Goal: Ask a question

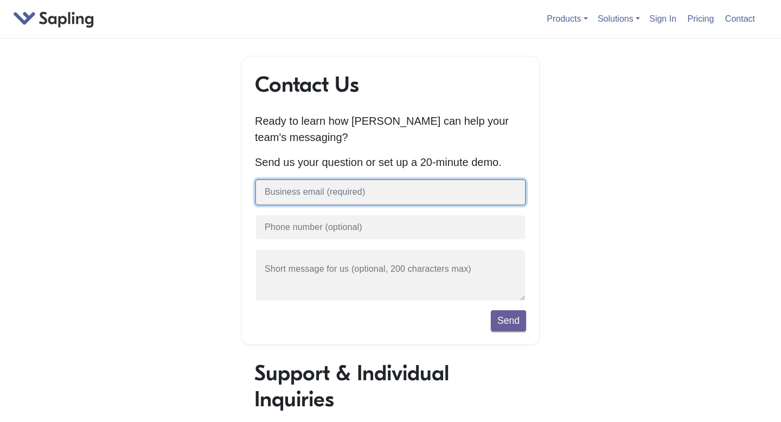
click at [385, 189] on input "text" at bounding box center [390, 192] width 271 height 27
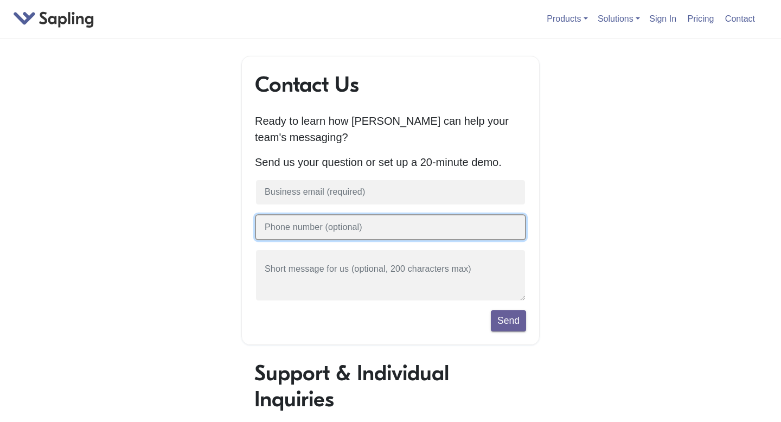
click at [376, 228] on input "text" at bounding box center [390, 227] width 271 height 27
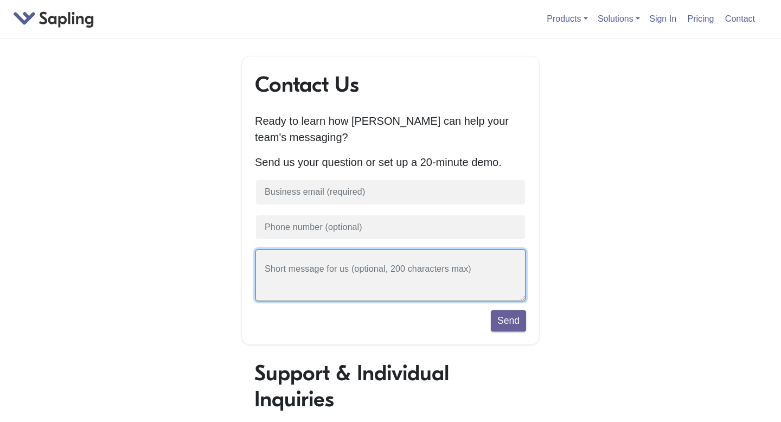
click at [434, 263] on textarea at bounding box center [390, 275] width 271 height 53
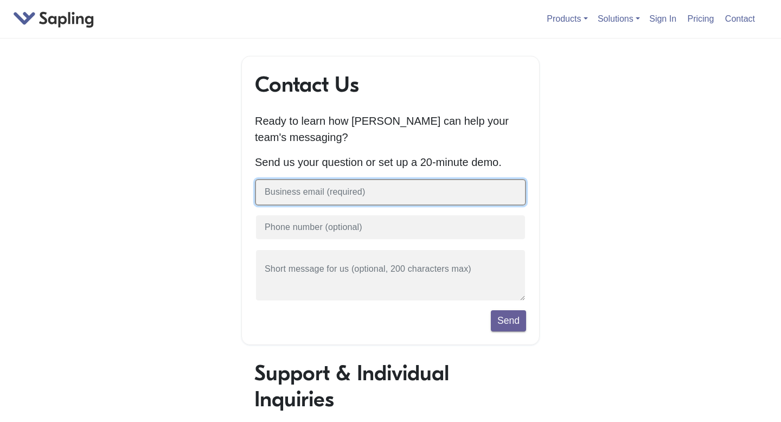
click at [441, 195] on input "text" at bounding box center [390, 192] width 271 height 27
type input "[PERSON_NAME][EMAIL_ADDRESS][PERSON_NAME][DOMAIN_NAME]"
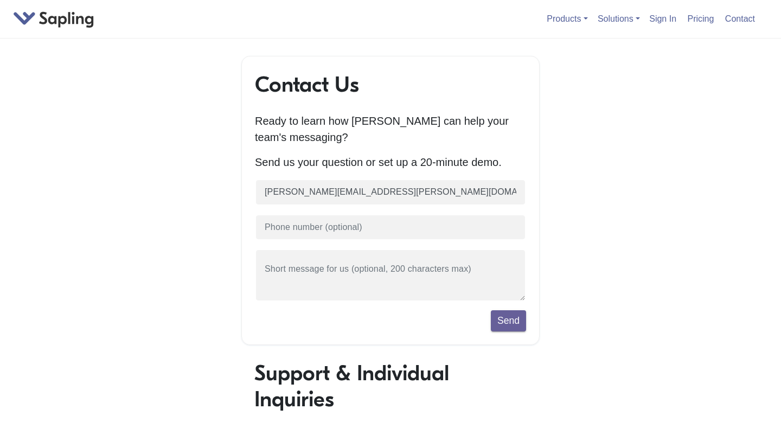
scroll to position [8, 10]
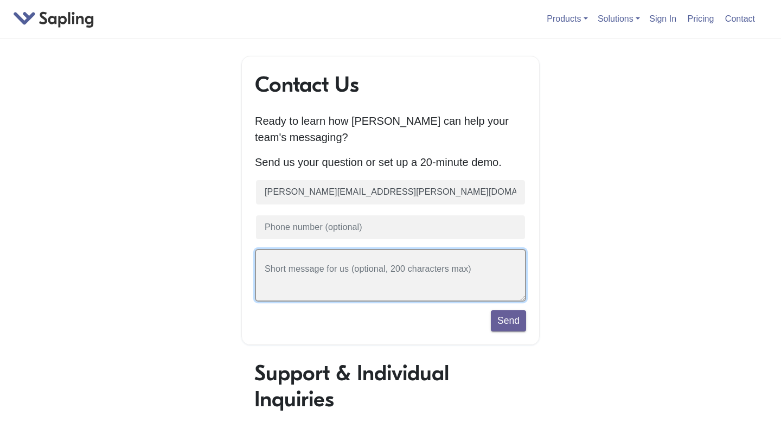
click at [410, 275] on textarea at bounding box center [390, 275] width 271 height 53
click at [305, 291] on textarea "I am looking for a platform that will help our team members to better comunicat…" at bounding box center [390, 275] width 271 height 53
click at [306, 285] on textarea "I am looking for a platform that will help our team members to better comunicat…" at bounding box center [390, 275] width 271 height 53
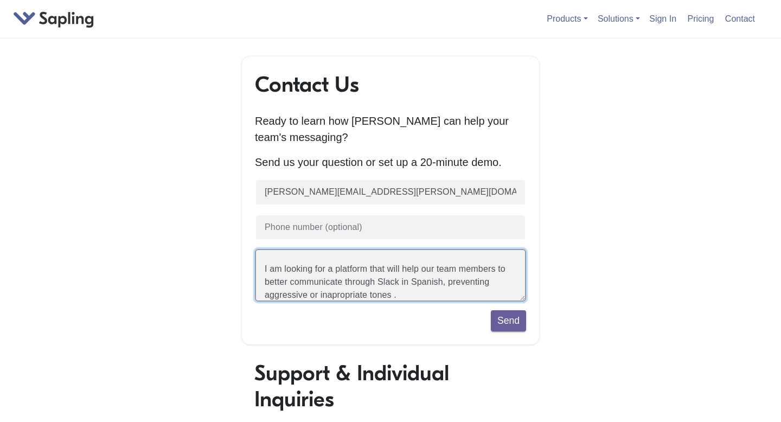
click at [338, 295] on textarea "I am looking for a platform that will help our team members to better communica…" at bounding box center [390, 275] width 271 height 53
click at [337, 298] on textarea "I am looking for a platform that will help our team members to better communica…" at bounding box center [390, 275] width 271 height 53
type textarea "I am looking for a platform that will help our team members to better communica…"
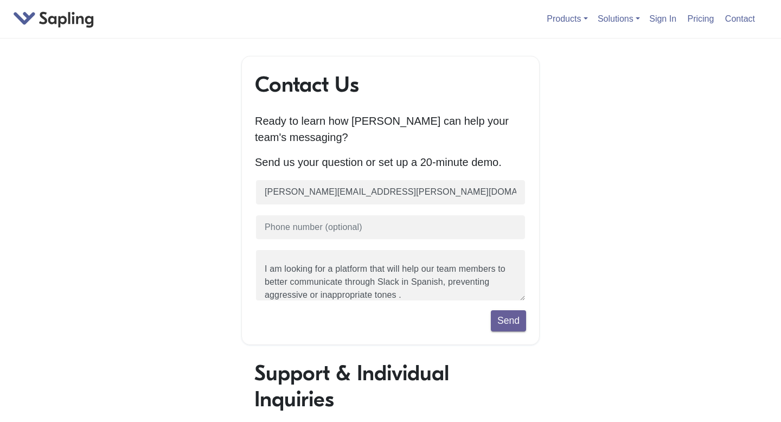
click at [411, 304] on form "[PERSON_NAME][EMAIL_ADDRESS][PERSON_NAME][DOMAIN_NAME] I am looking for a platf…" at bounding box center [390, 255] width 271 height 152
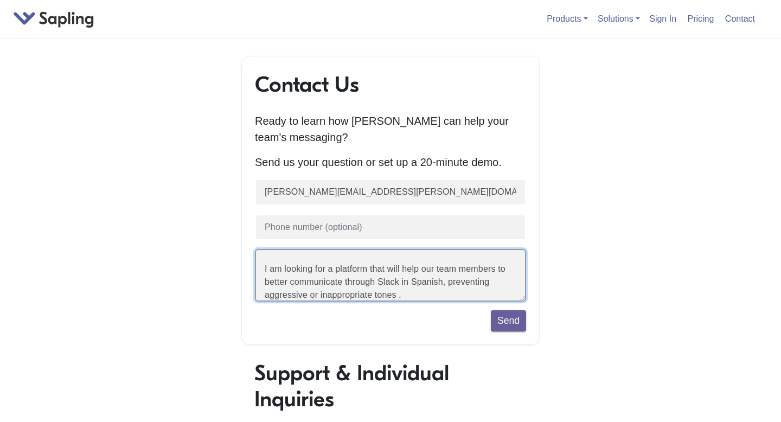
click at [411, 293] on textarea "I am looking for a platform that will help our team members to better communica…" at bounding box center [390, 275] width 271 height 53
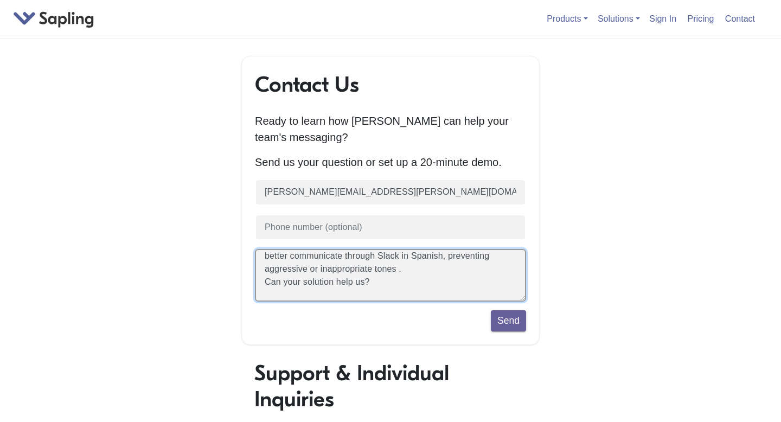
scroll to position [0, 0]
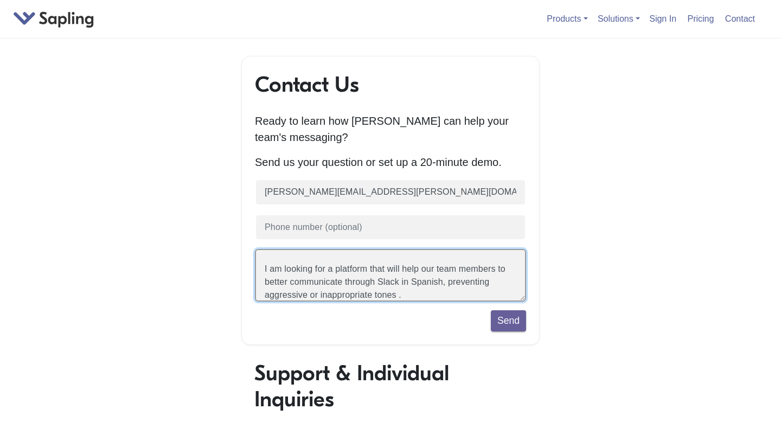
click at [434, 284] on textarea "I am looking for a platform that will help our team members to better communica…" at bounding box center [390, 275] width 271 height 53
click at [432, 261] on textarea "I am looking for a platform that will help our team members to better communica…" at bounding box center [390, 275] width 271 height 53
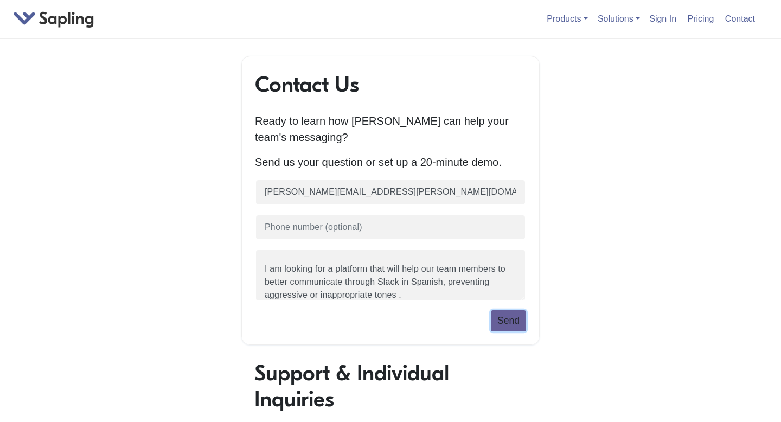
click at [505, 322] on button "Send" at bounding box center [508, 320] width 35 height 21
